Goal: Information Seeking & Learning: Learn about a topic

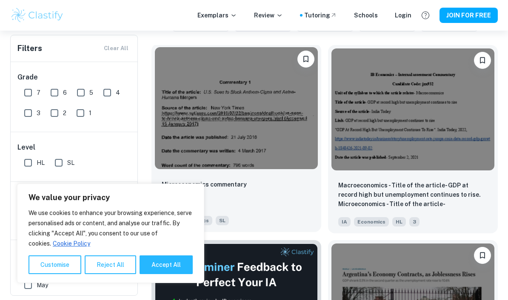
scroll to position [255, 0]
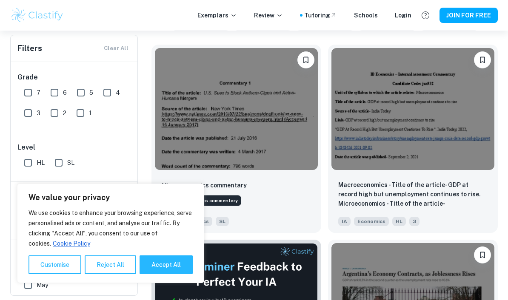
click at [220, 194] on div "Microeconomics commentary" at bounding box center [204, 198] width 76 height 17
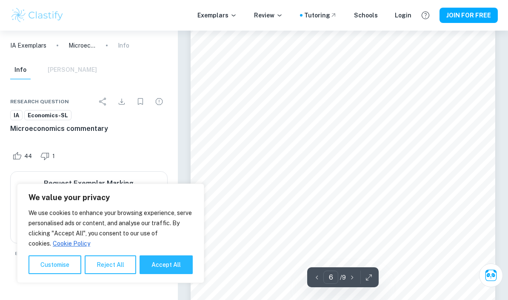
scroll to position [2476, 0]
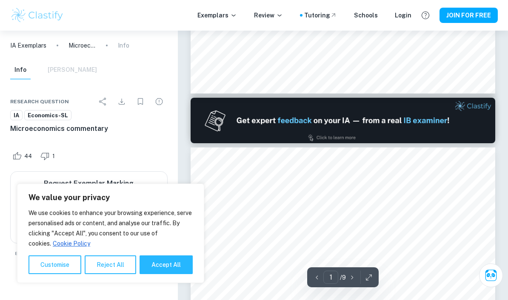
type input "2"
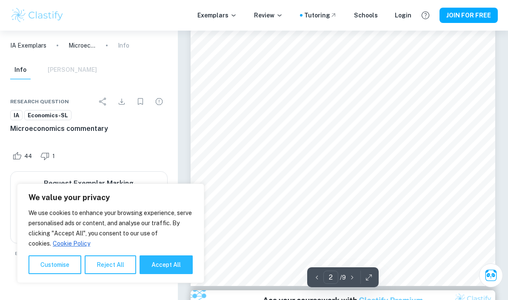
scroll to position [673, 0]
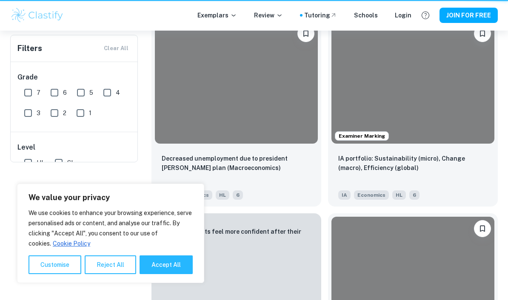
scroll to position [255, 0]
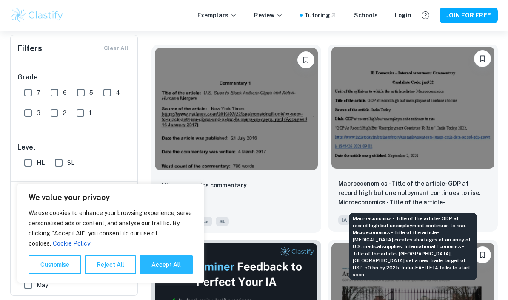
click at [406, 190] on p "Macroeconomics - Title of the article- GDP at record high but unemployment cont…" at bounding box center [412, 193] width 149 height 29
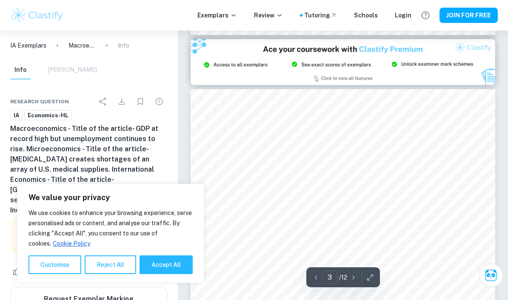
type input "2"
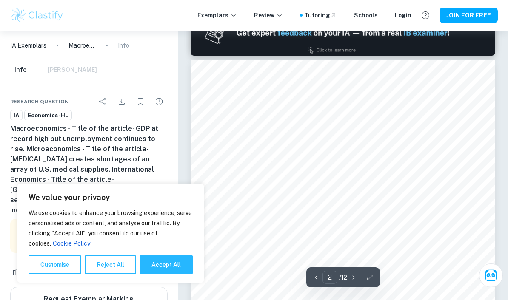
scroll to position [336, 0]
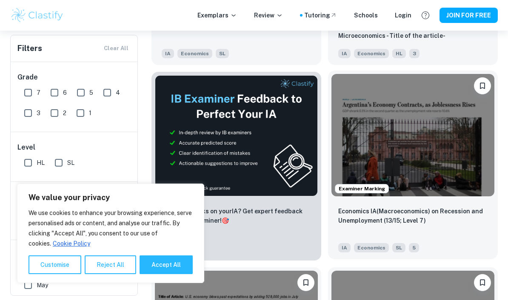
scroll to position [427, 0]
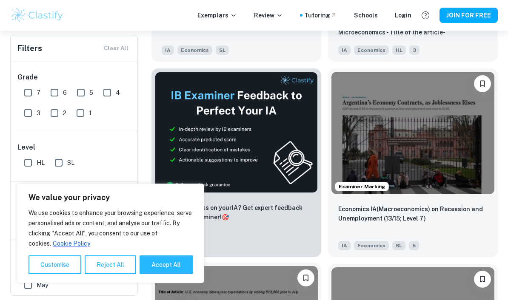
click at [169, 274] on button "Accept All" at bounding box center [166, 265] width 53 height 19
checkbox input "true"
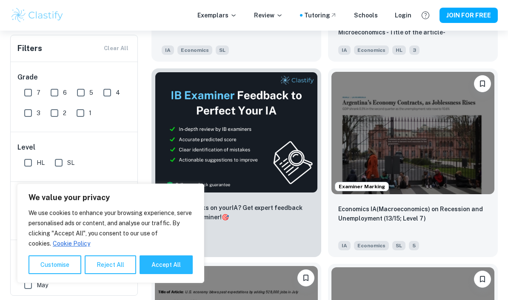
checkbox input "true"
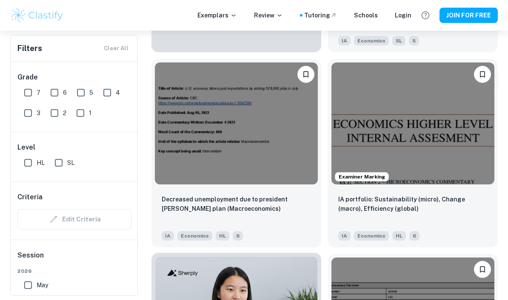
scroll to position [640, 0]
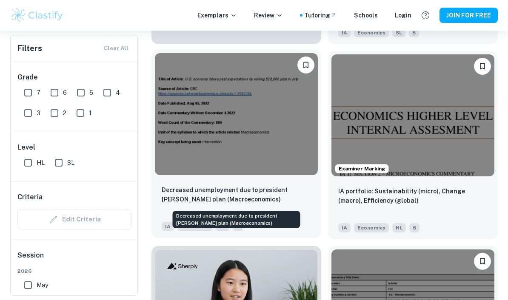
click at [200, 199] on p "Decreased unemployment due to president [PERSON_NAME] plan (Macroeconomics)" at bounding box center [236, 194] width 149 height 19
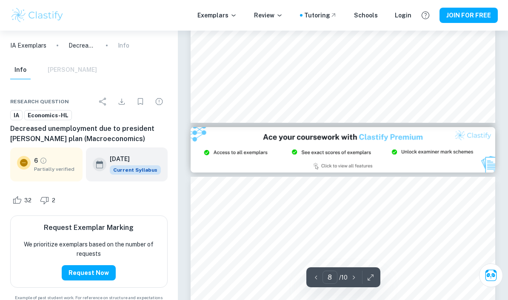
scroll to position [3197, 0]
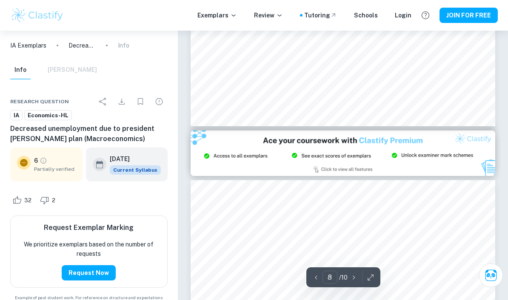
type input "9"
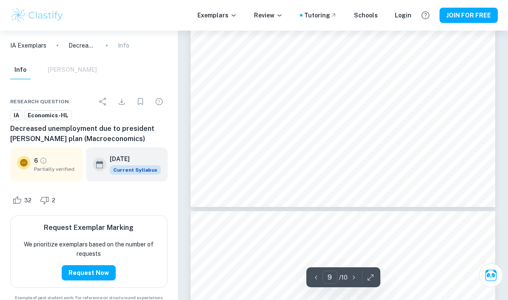
scroll to position [3565, 0]
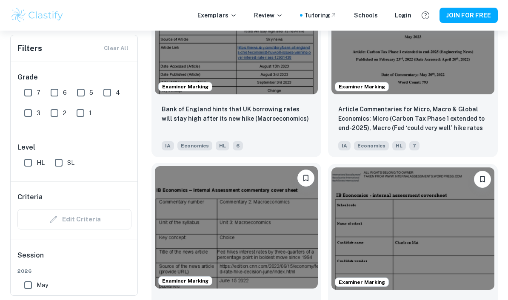
scroll to position [1194, 0]
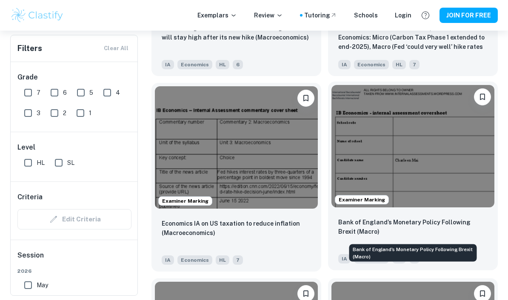
click at [448, 227] on p "Bank of England’s Monetary Policy Following Brexit (Macro)" at bounding box center [412, 227] width 149 height 19
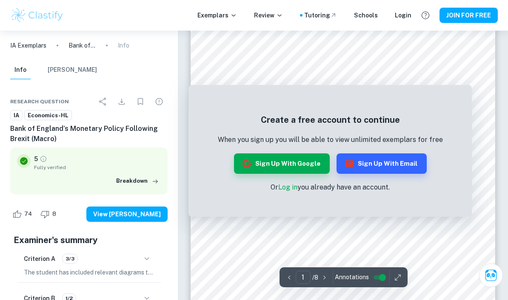
scroll to position [185, 0]
click at [345, 200] on div "Create a free account to continue When you sign up you will be able to view unl…" at bounding box center [329, 153] width 283 height 128
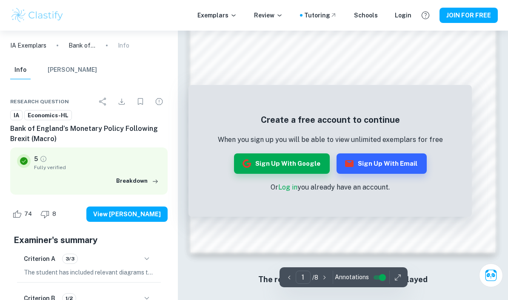
scroll to position [633, 0]
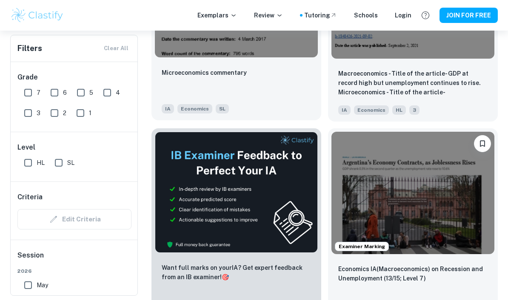
scroll to position [322, 0]
